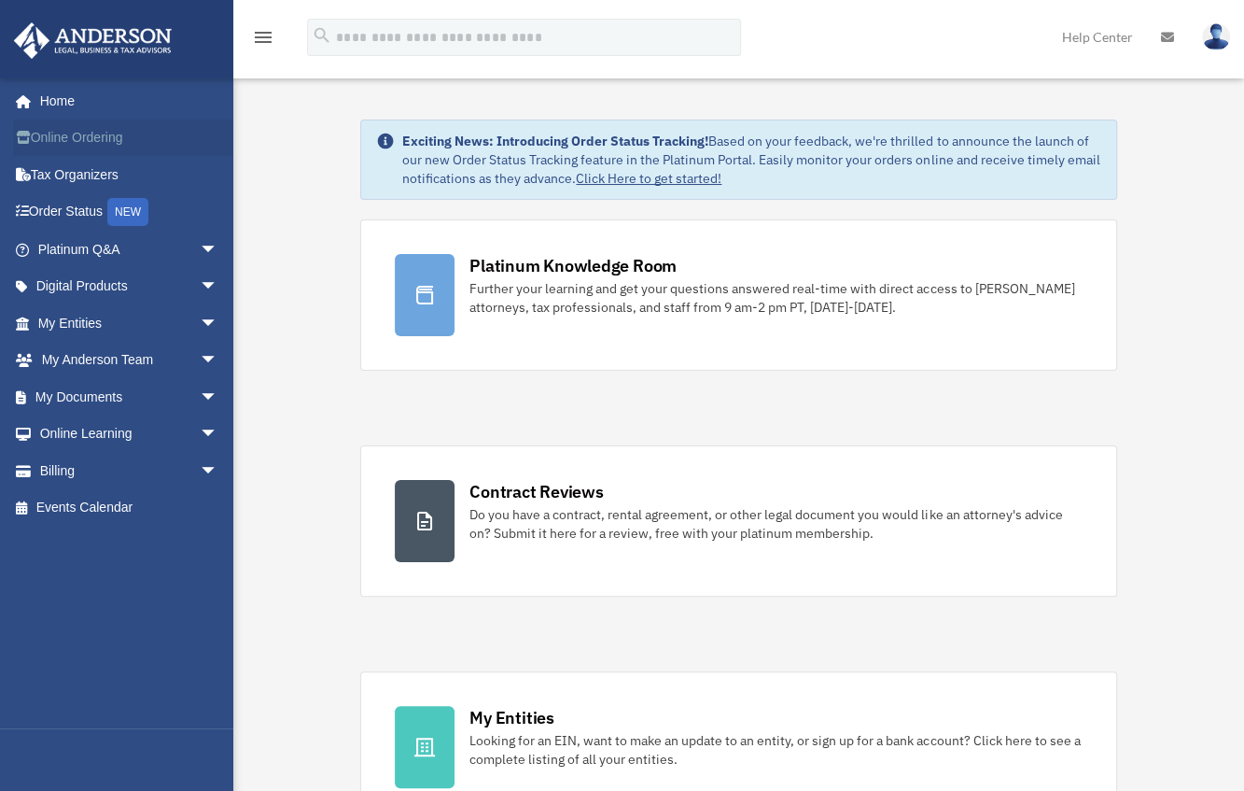
click at [81, 141] on link "Online Ordering" at bounding box center [129, 137] width 233 height 37
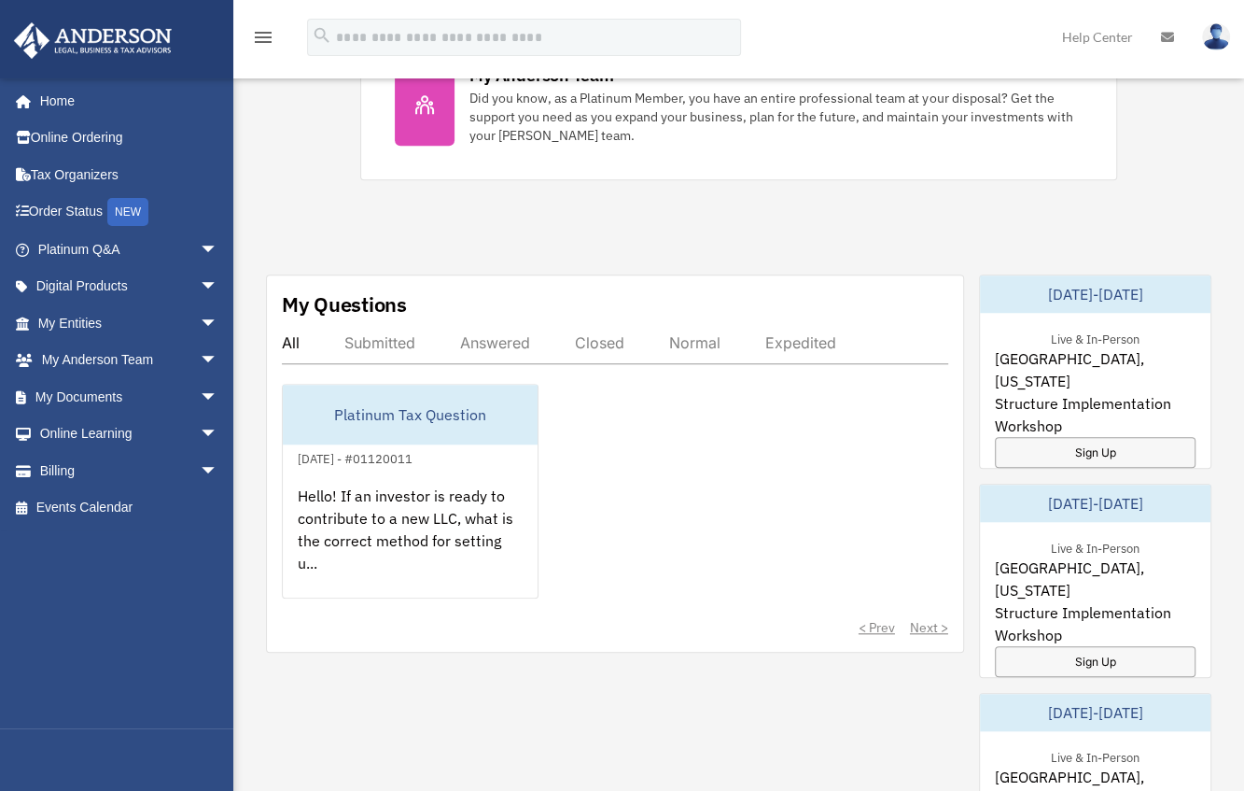
scroll to position [868, 0]
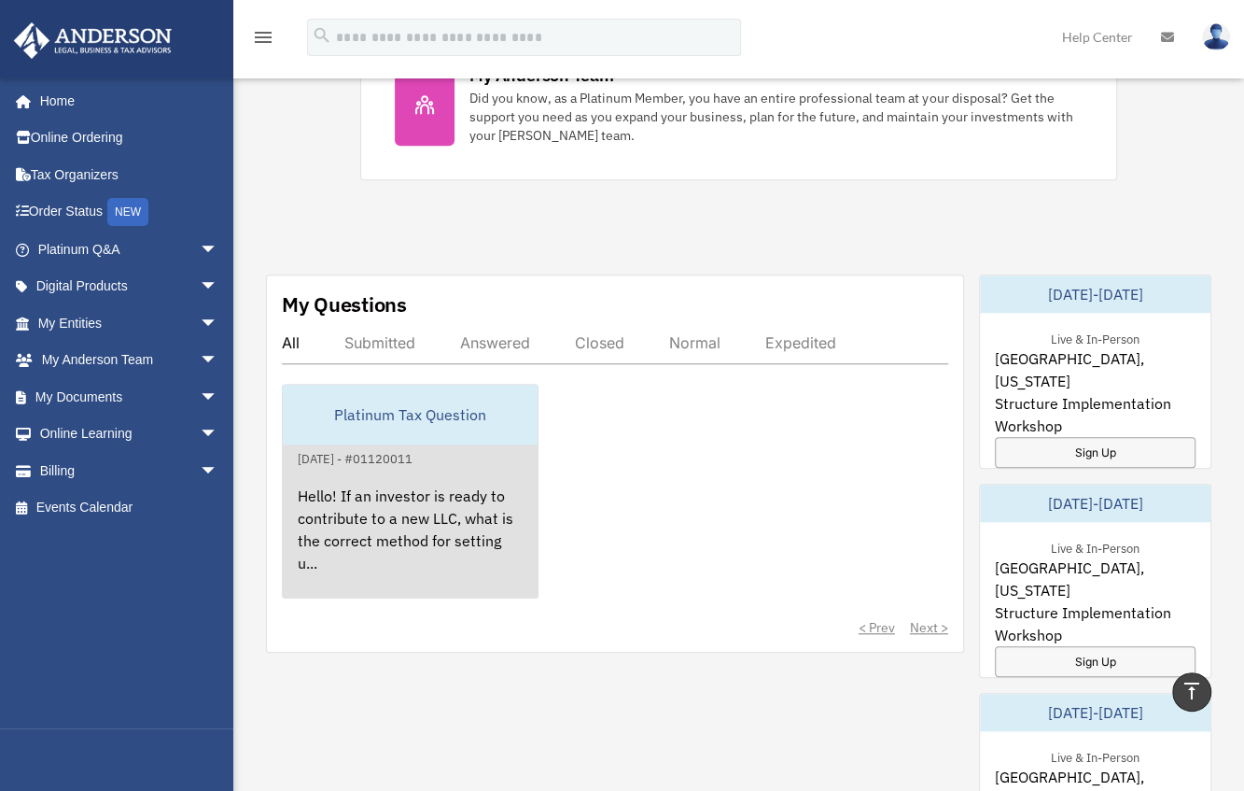
click at [429, 492] on div "Hello! If an investor is ready to contribute to a new LLC, what is the correct …" at bounding box center [410, 543] width 255 height 146
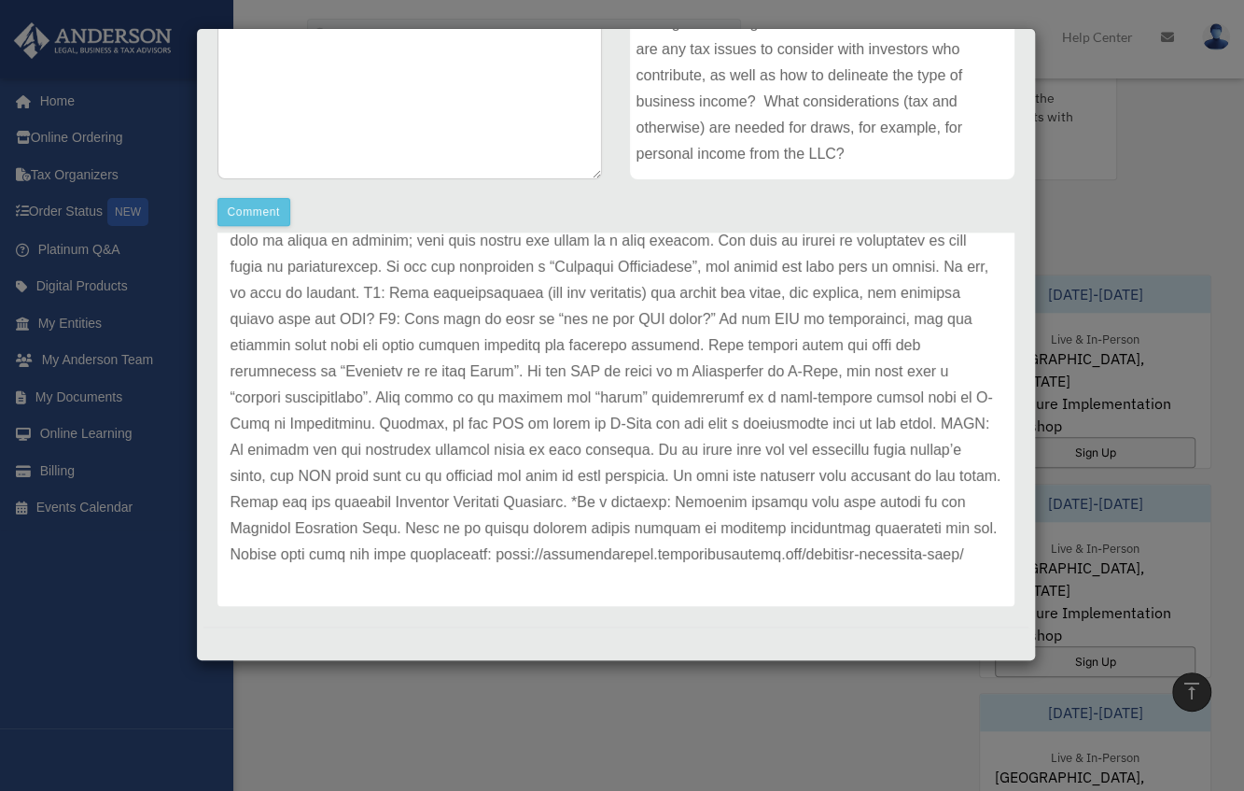
scroll to position [0, 0]
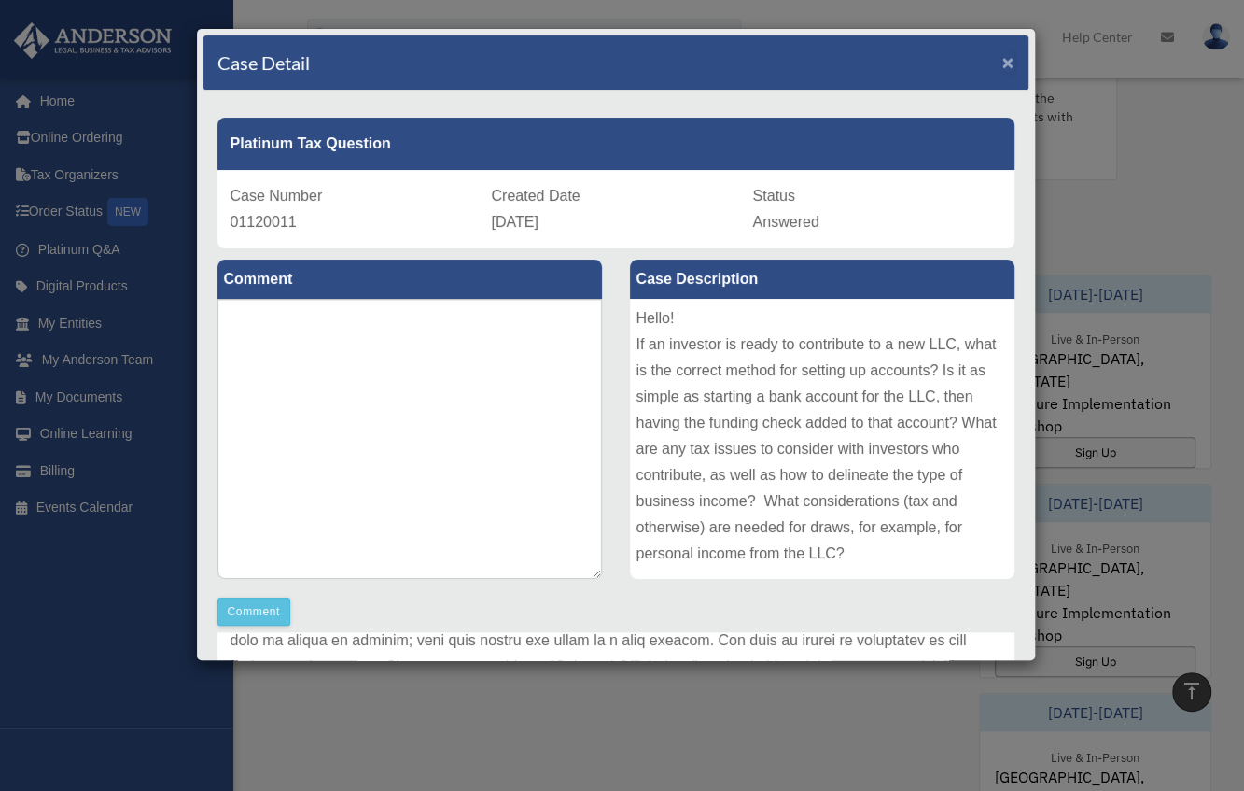
click at [1002, 62] on span "×" at bounding box center [1008, 61] width 12 height 21
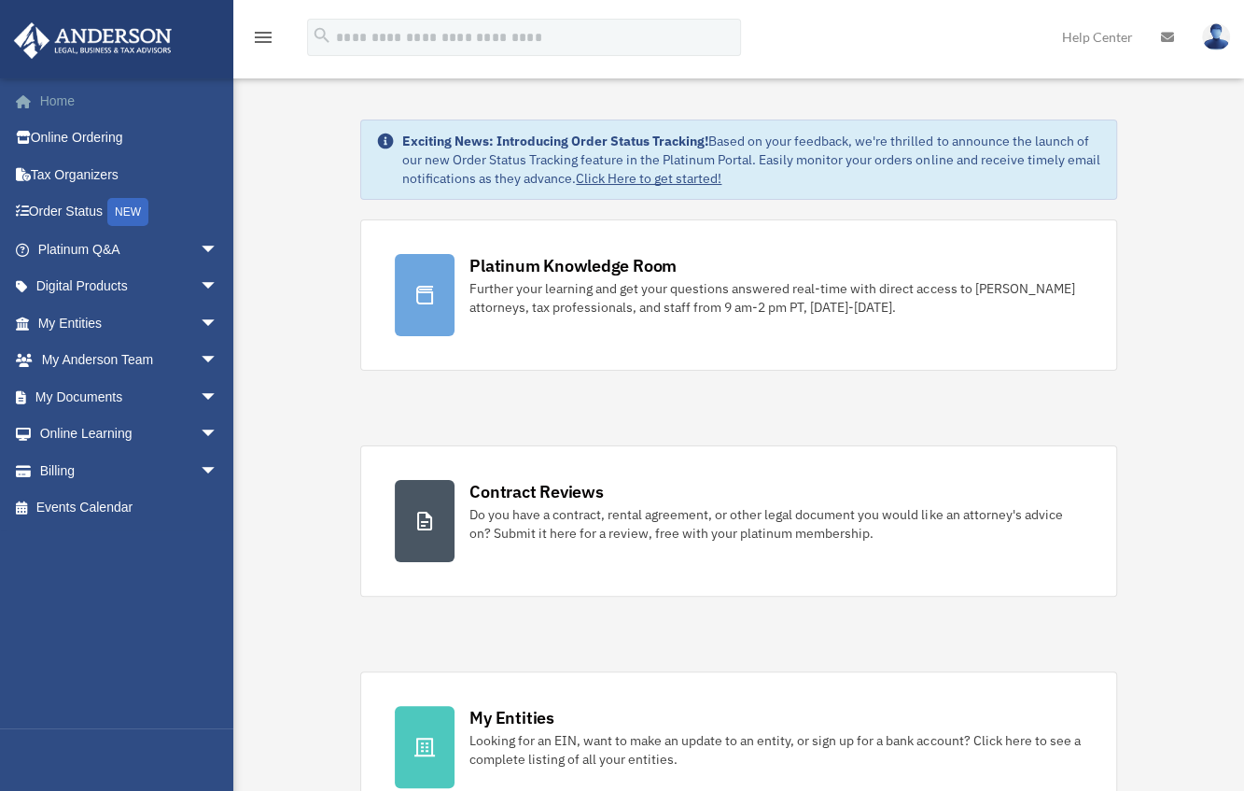
click at [79, 97] on link "Home" at bounding box center [129, 100] width 233 height 37
click at [266, 35] on icon "menu" at bounding box center [263, 37] width 22 height 22
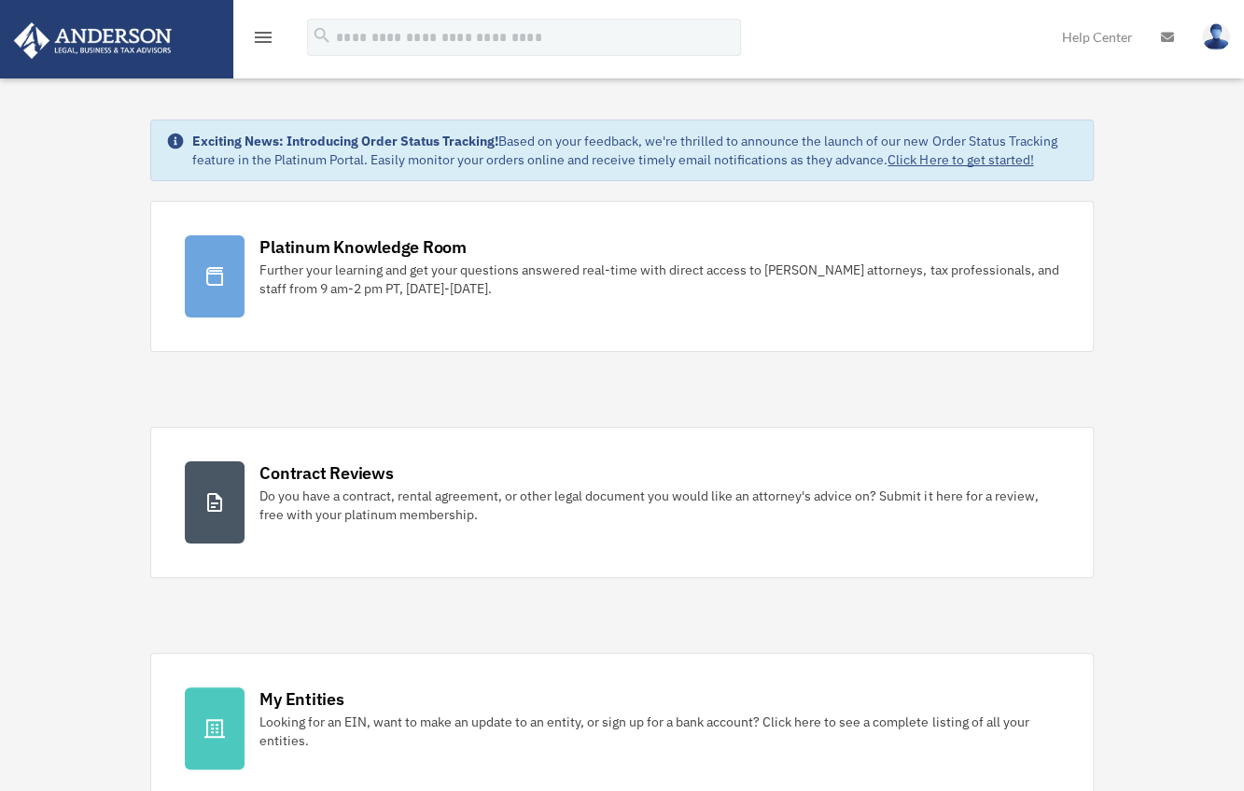
click at [266, 35] on icon "menu" at bounding box center [263, 37] width 22 height 22
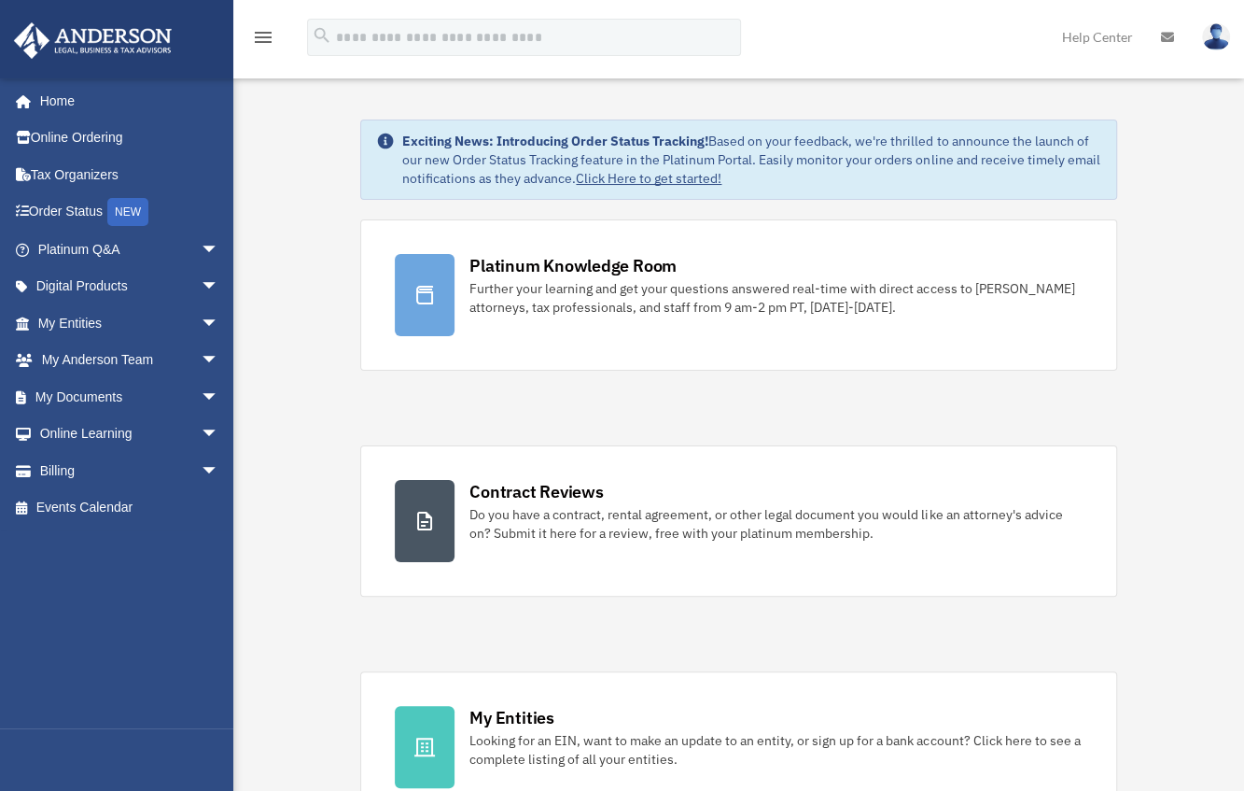
click at [1222, 35] on img at bounding box center [1216, 36] width 28 height 27
click at [1169, 35] on icon at bounding box center [1167, 37] width 13 height 13
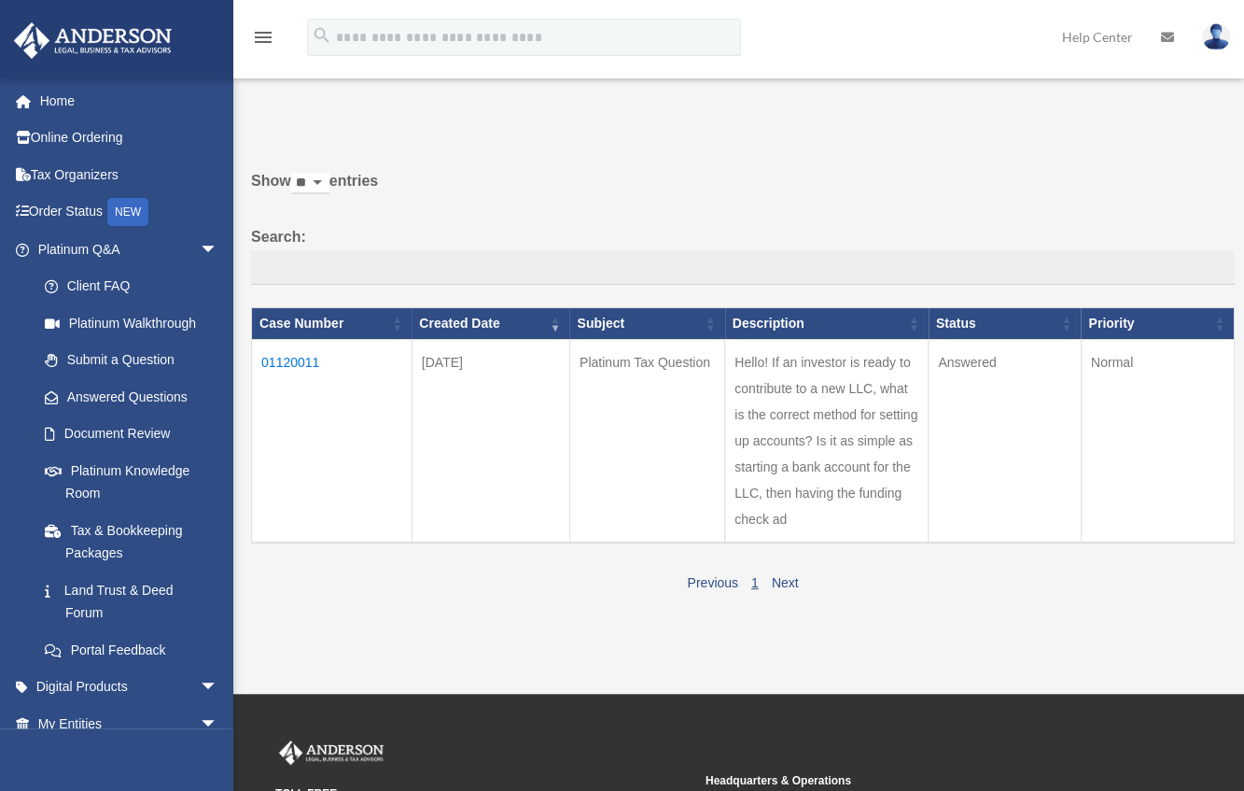
click at [821, 442] on td "Hello! If an investor is ready to contribute to a new LLC, what is the correct …" at bounding box center [826, 441] width 203 height 203
click at [1100, 38] on link "Help Center" at bounding box center [1097, 37] width 99 height 74
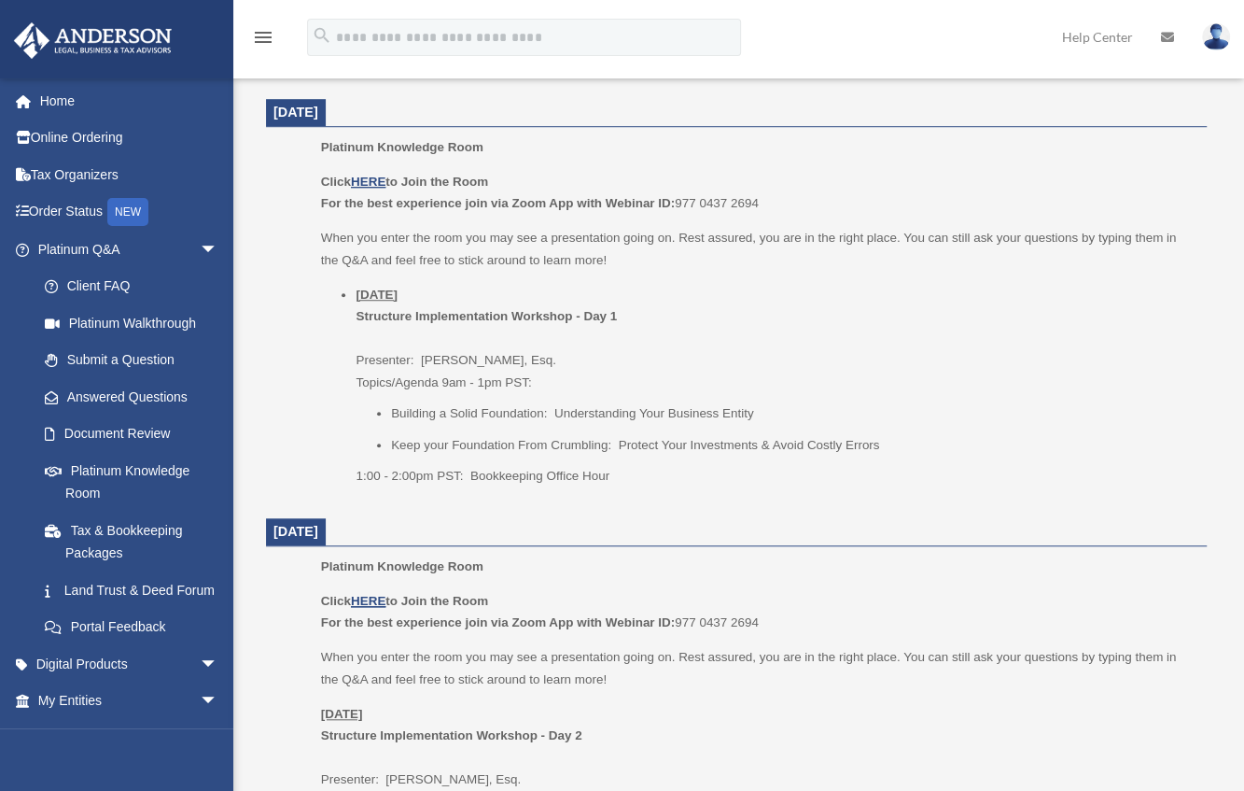
scroll to position [792, 0]
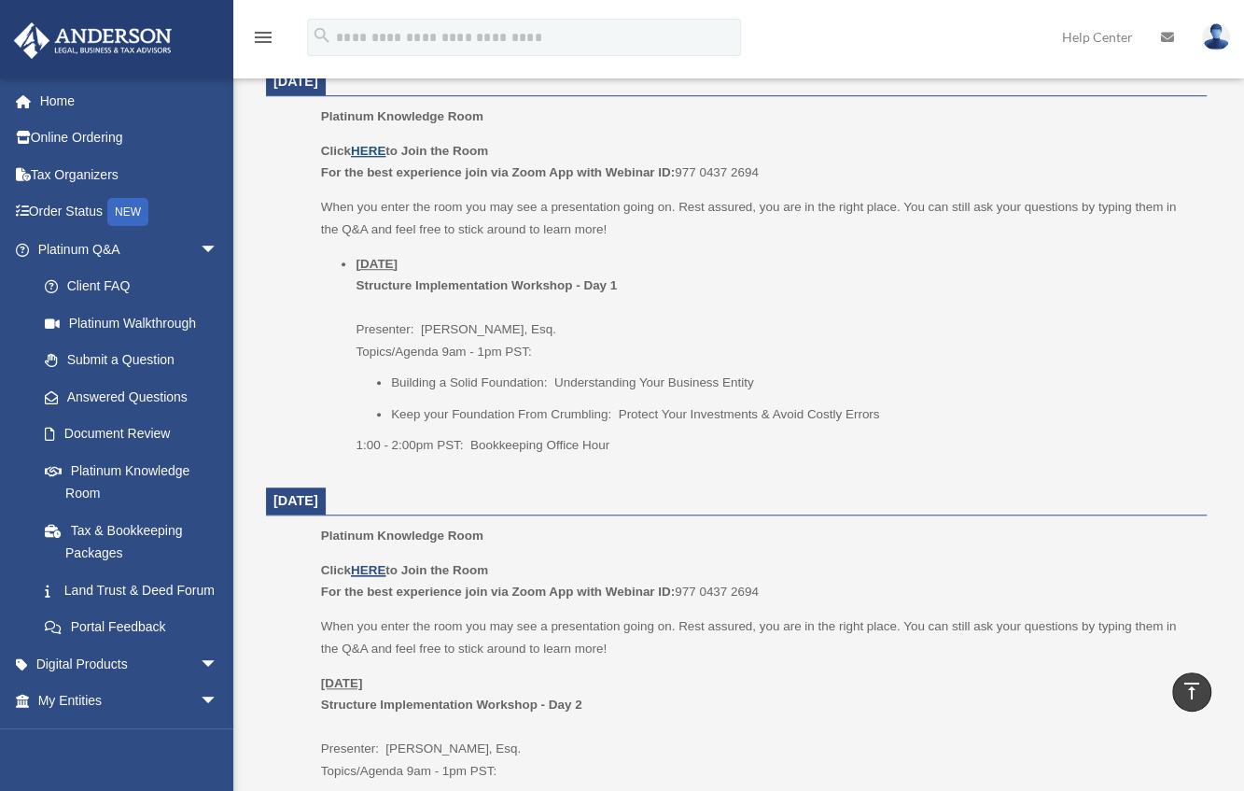
click at [376, 147] on u "HERE" at bounding box center [368, 151] width 35 height 14
